Goal: Check status: Check status

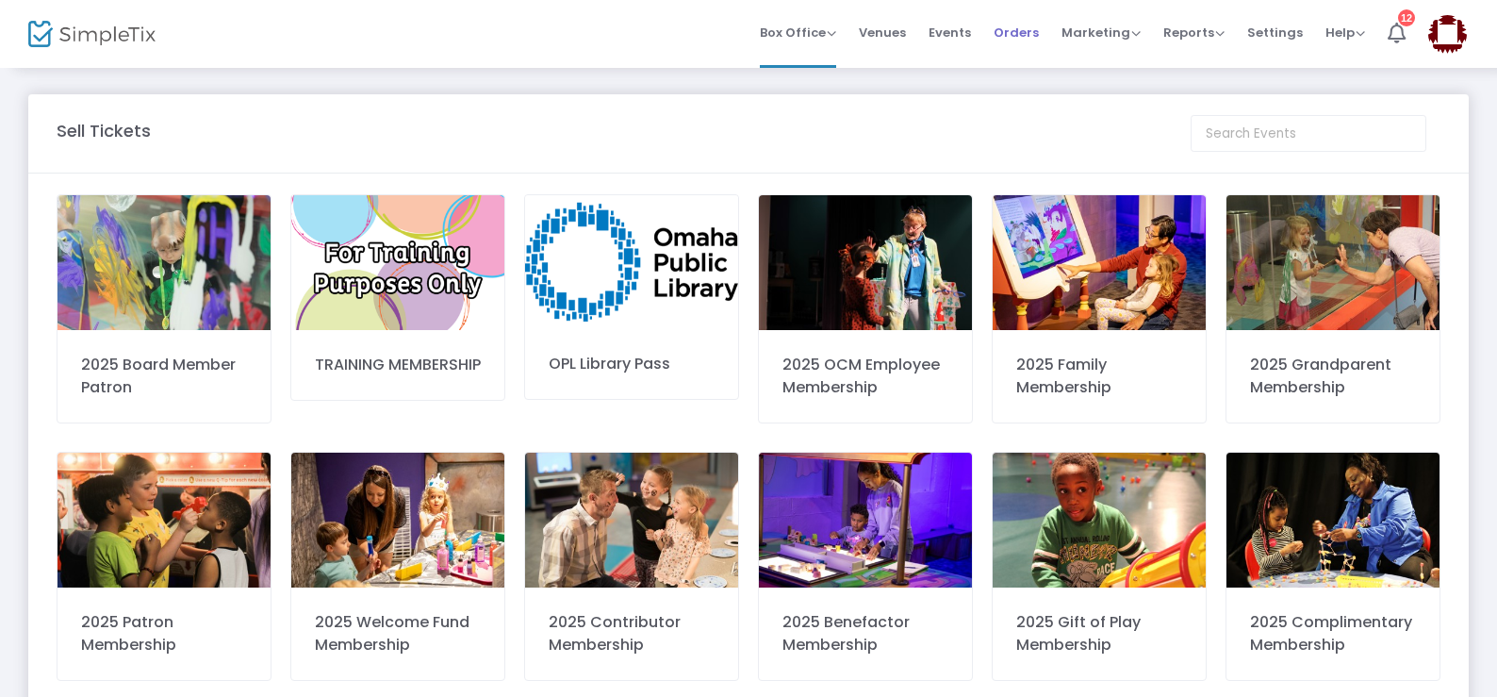
click at [1013, 33] on span "Orders" at bounding box center [1016, 32] width 45 height 48
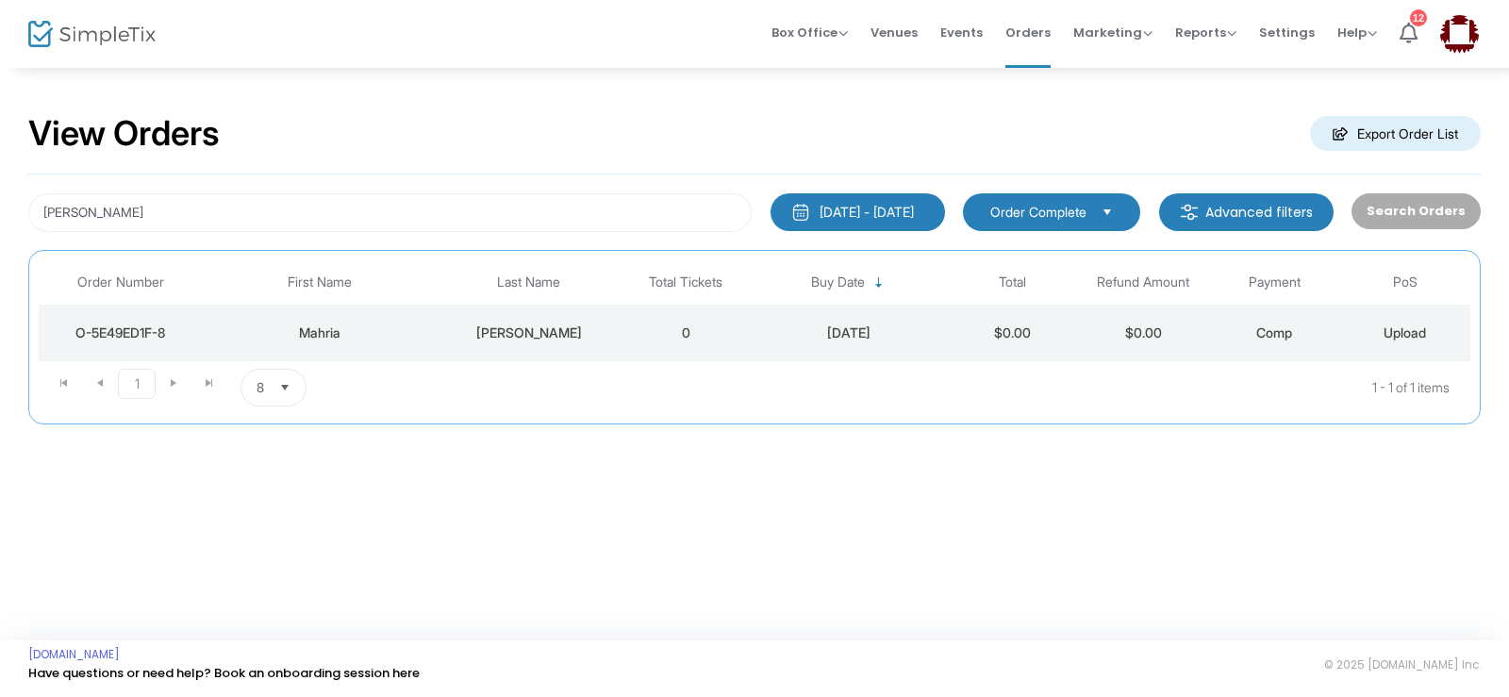
click at [876, 212] on div "[DATE] - [DATE]" at bounding box center [866, 212] width 94 height 19
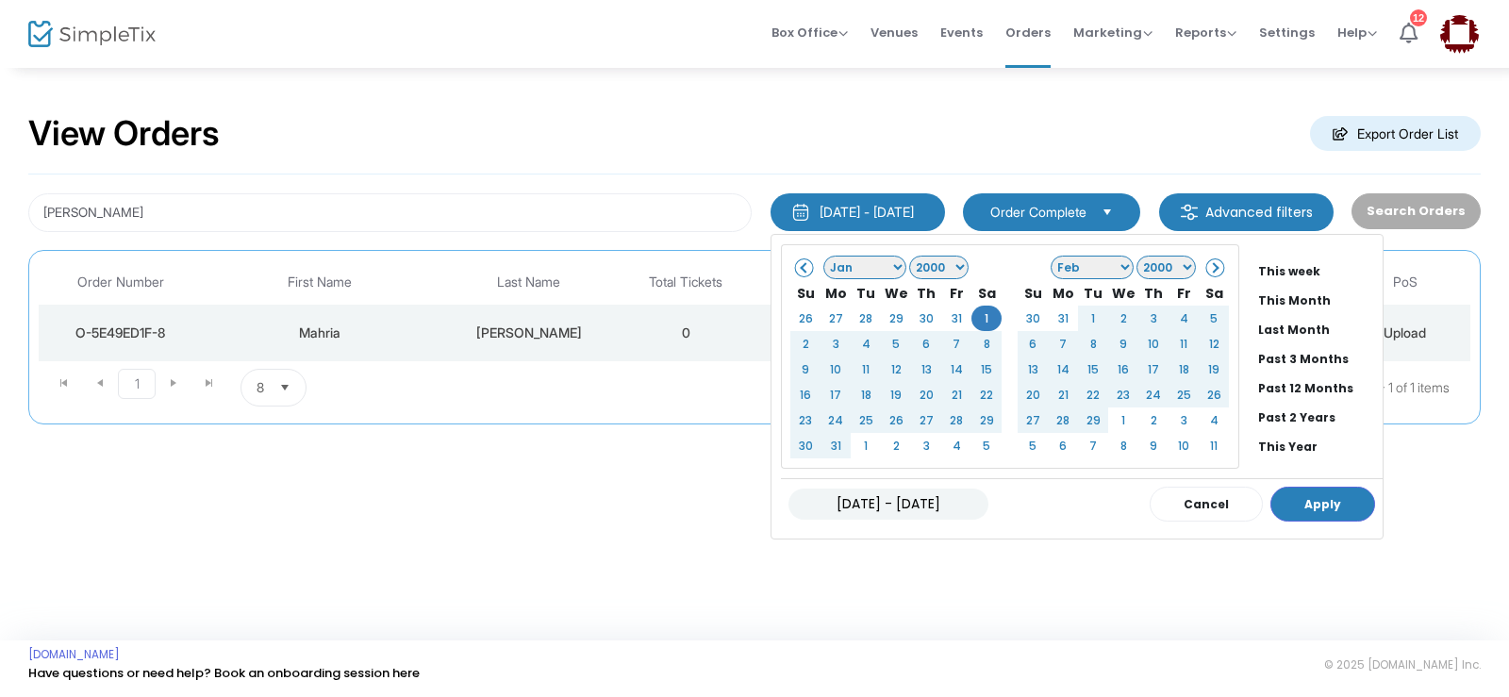
scroll to position [143, 0]
click at [1271, 414] on li "All Time" at bounding box center [1311, 415] width 123 height 29
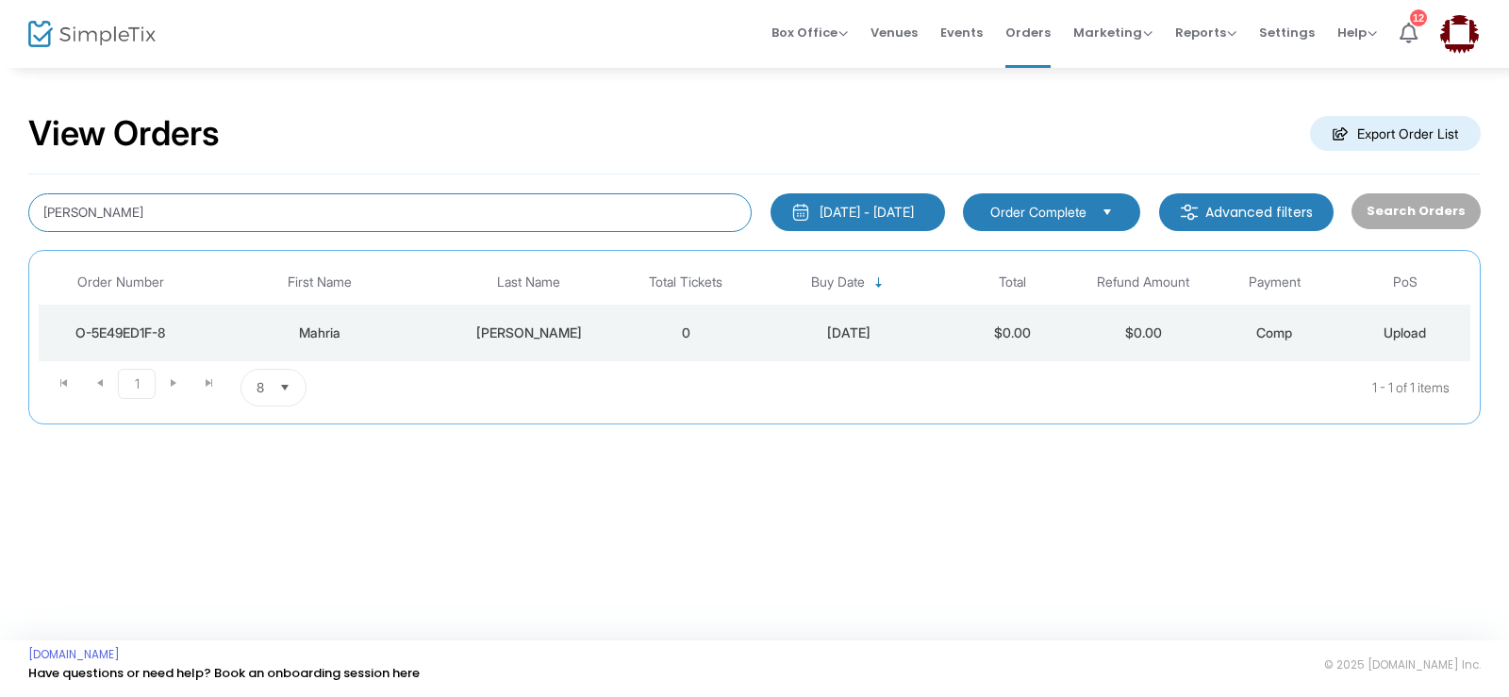
drag, startPoint x: 168, startPoint y: 217, endPoint x: 156, endPoint y: 197, distance: 23.3
click at [156, 197] on input "[PERSON_NAME]" at bounding box center [389, 212] width 723 height 39
drag, startPoint x: 154, startPoint y: 214, endPoint x: 11, endPoint y: 211, distance: 142.4
click at [11, 209] on div "View Orders Export Order List [PERSON_NAME] [DATE] - [DATE] Last 30 Days [DATE]…" at bounding box center [754, 278] width 1509 height 424
type input "[PERSON_NAME]"
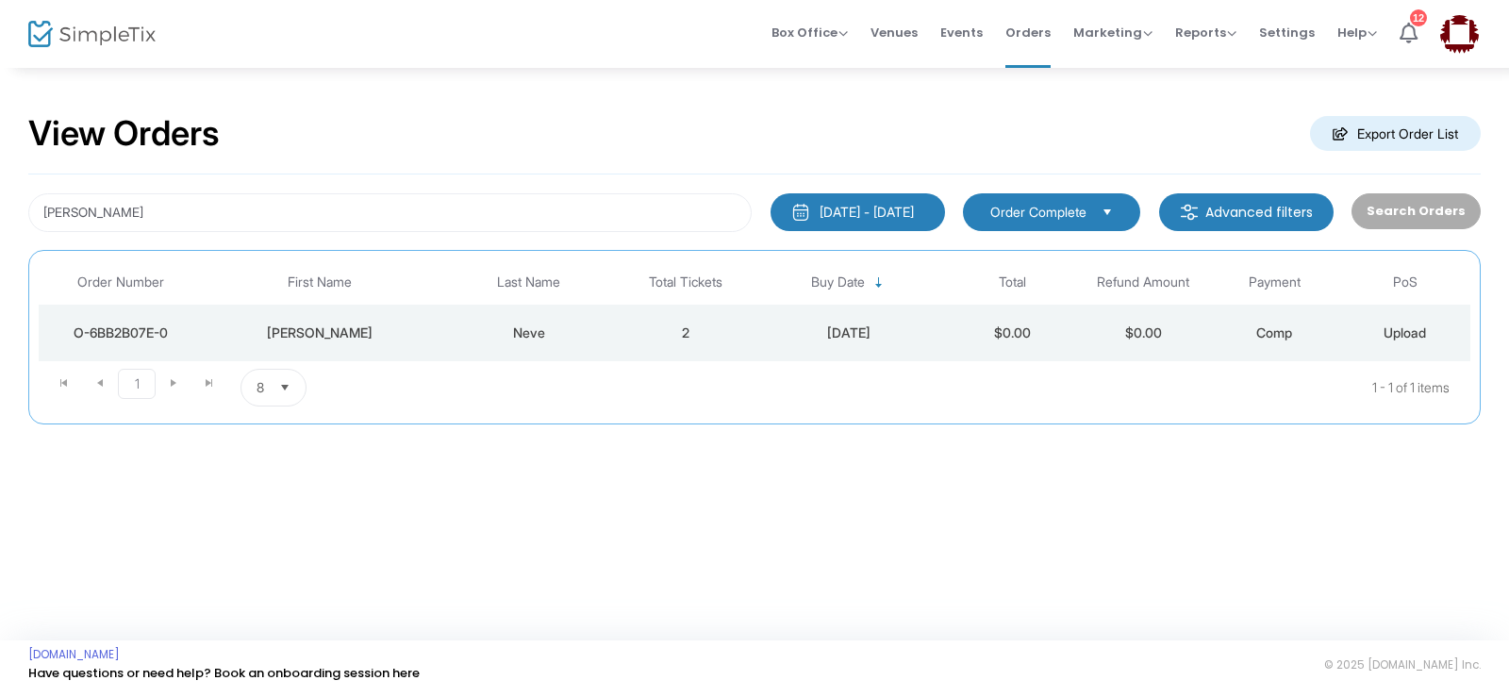
click at [328, 321] on td "[PERSON_NAME]" at bounding box center [320, 333] width 236 height 57
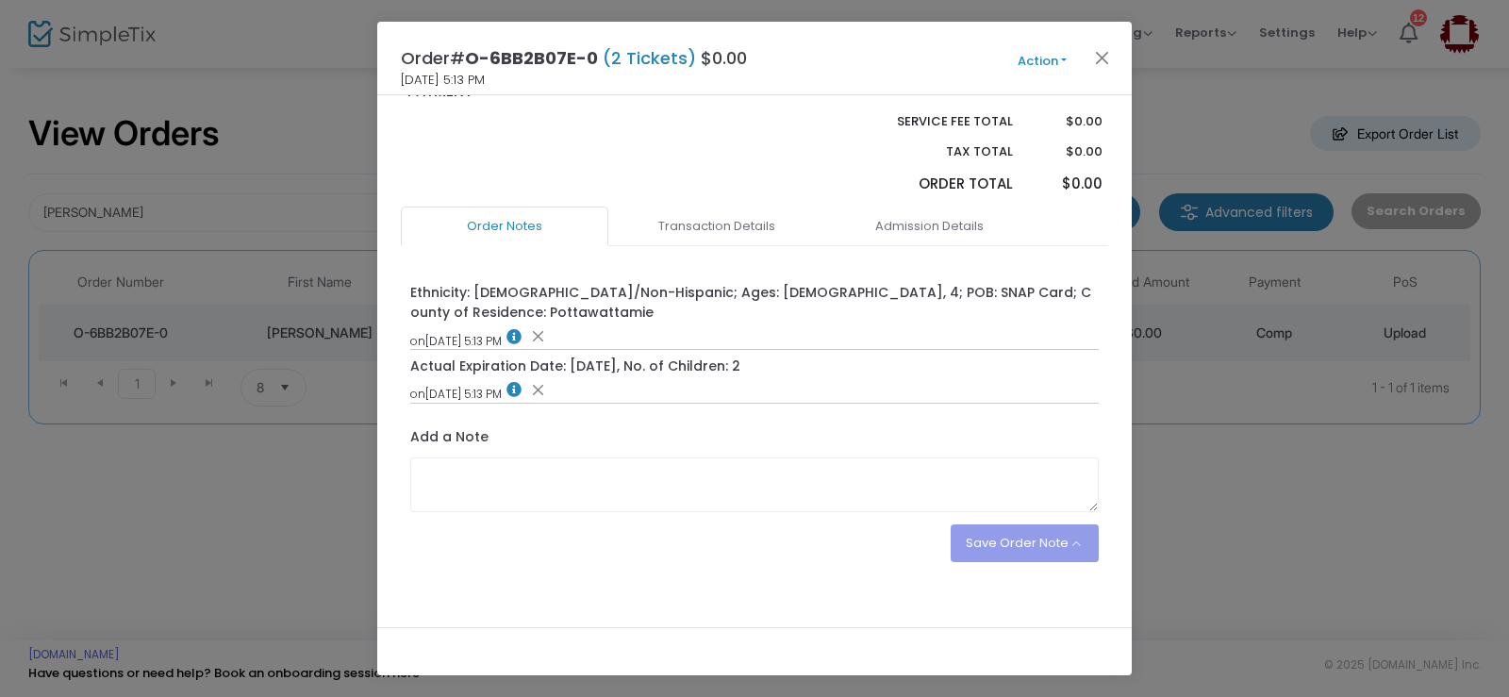
scroll to position [191, 0]
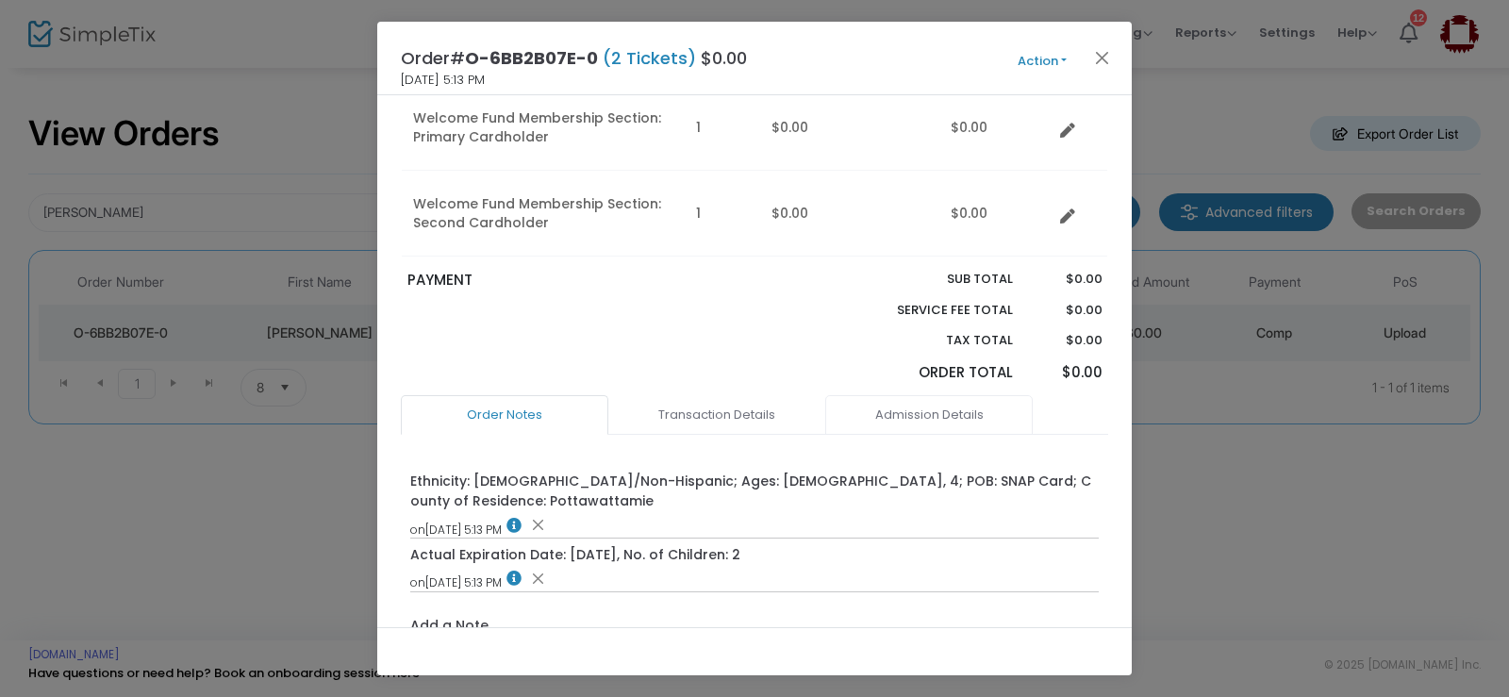
click at [925, 407] on link "Admission Details" at bounding box center [928, 415] width 207 height 40
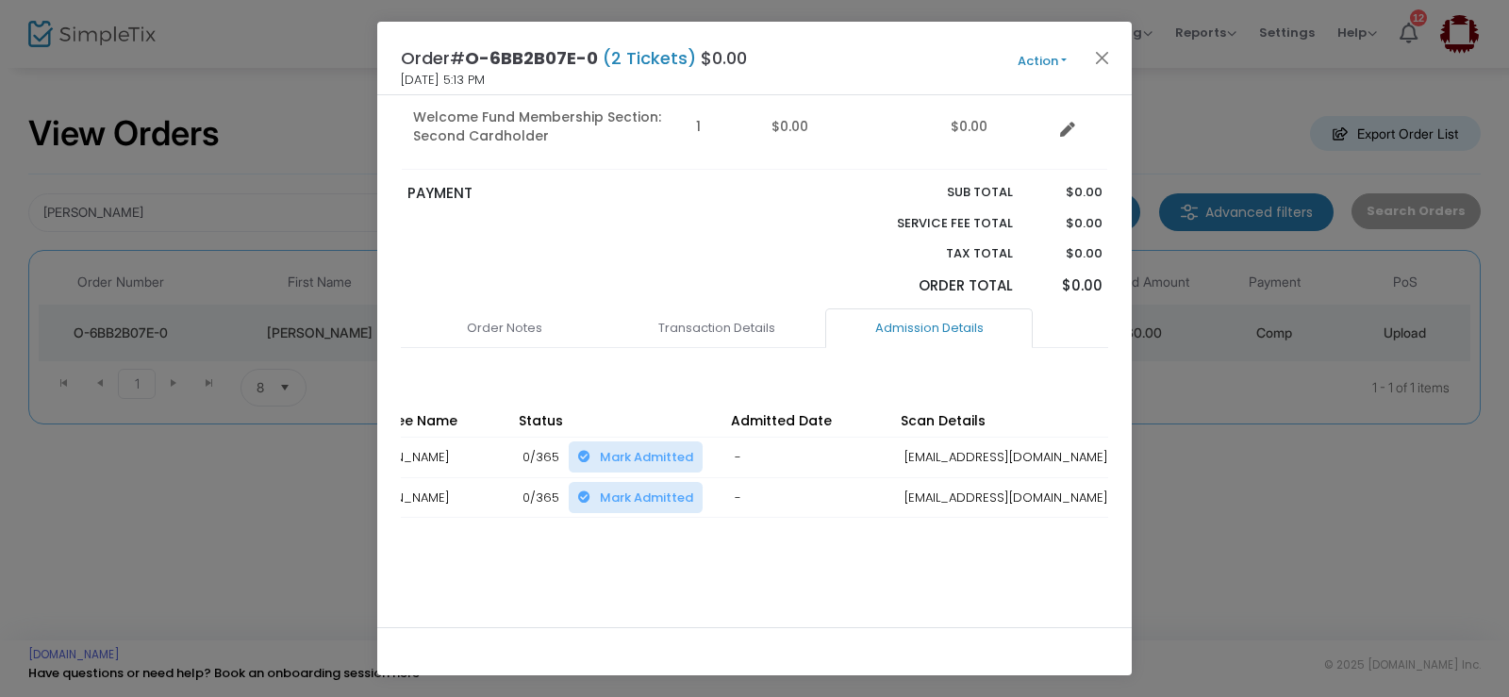
scroll to position [0, 384]
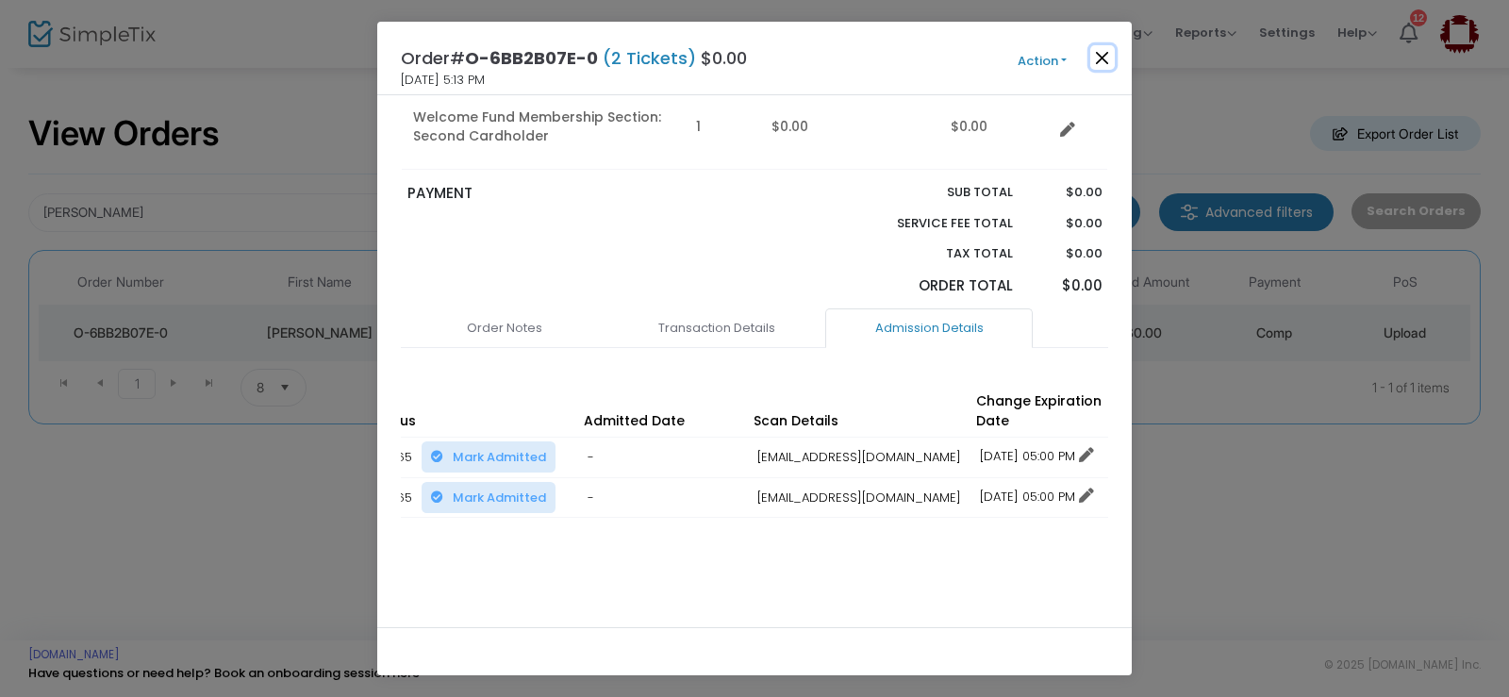
click at [1099, 52] on button "Close" at bounding box center [1102, 57] width 25 height 25
